Goal: Information Seeking & Learning: Learn about a topic

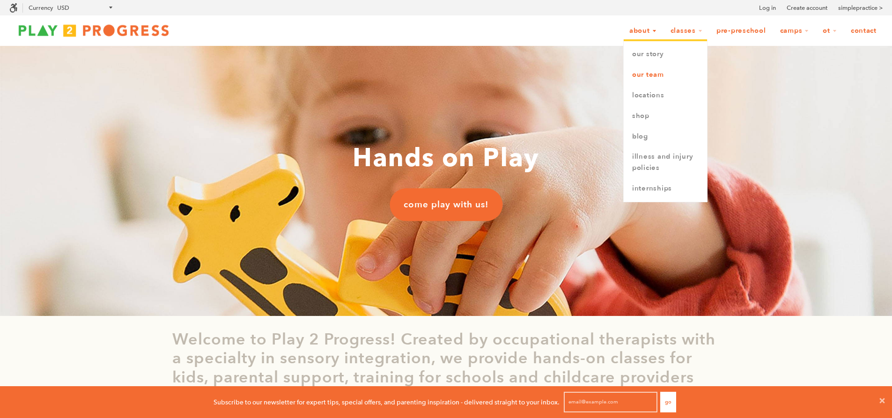
click at [657, 73] on link "Our Team" at bounding box center [665, 75] width 83 height 21
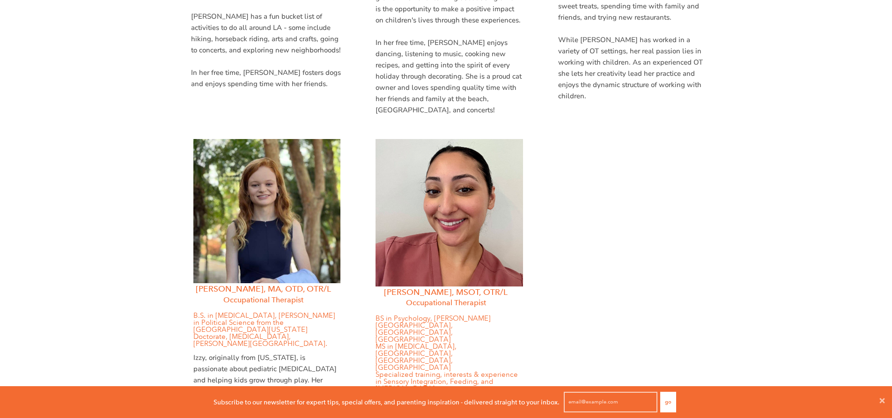
scroll to position [1218, 0]
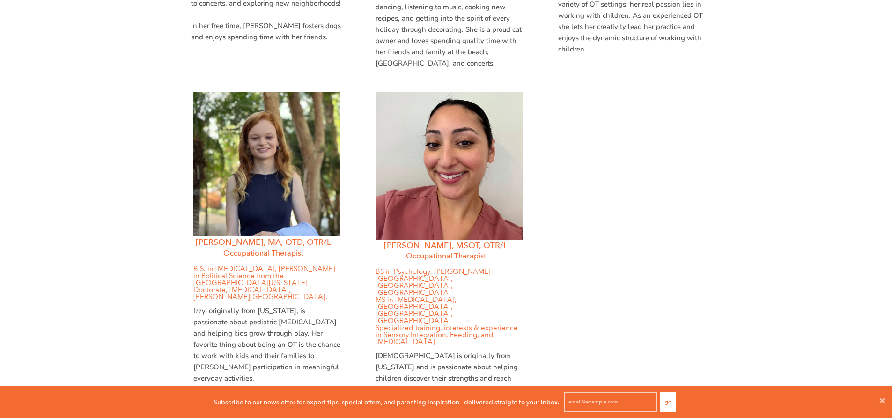
drag, startPoint x: 158, startPoint y: 207, endPoint x: 252, endPoint y: 210, distance: 93.7
click at [252, 210] on div "Meet Team P2P Our team of child development experts helps kids build key develo…" at bounding box center [446, 411] width 892 height 3167
click at [148, 198] on div "Meet Team P2P Our team of child development experts helps kids build key develo…" at bounding box center [446, 411] width 892 height 3167
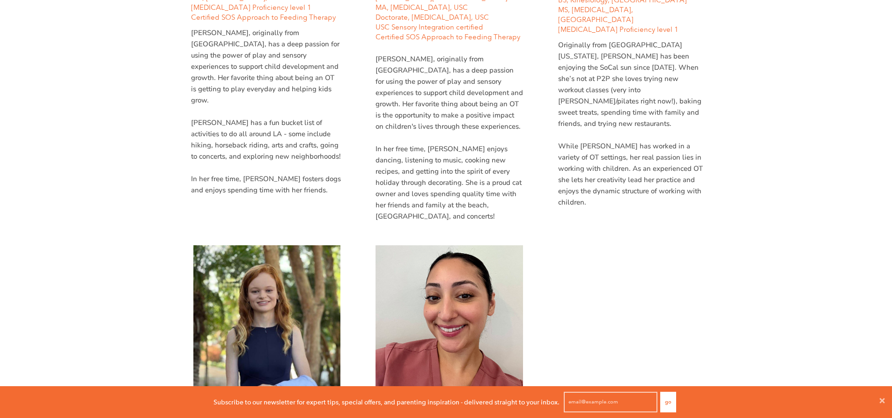
scroll to position [0, 0]
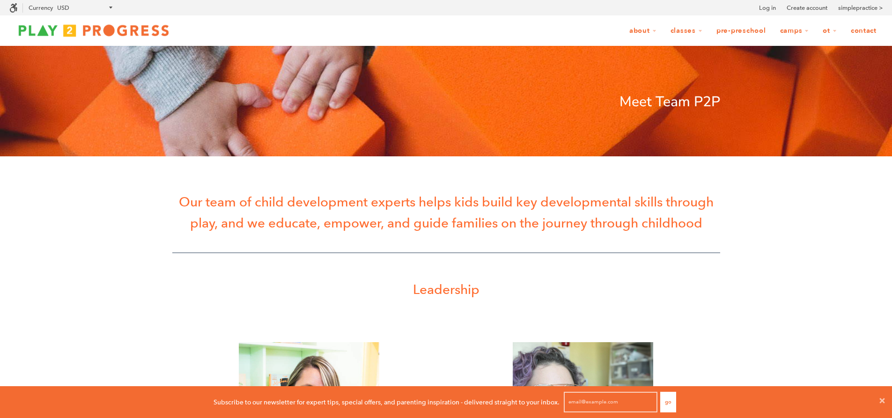
click at [742, 31] on link "Pre-Preschool" at bounding box center [742, 31] width 62 height 18
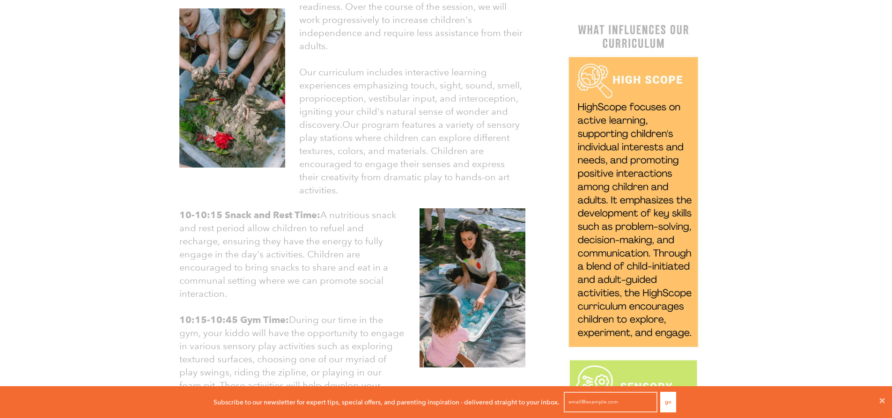
scroll to position [749, 0]
